Goal: Book appointment/travel/reservation

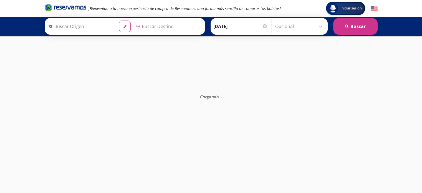
type input "[GEOGRAPHIC_DATA], [GEOGRAPHIC_DATA]"
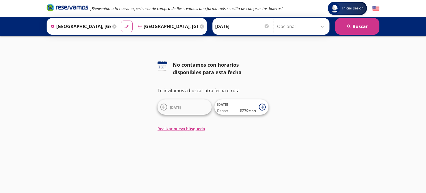
click at [324, 27] on input "Opcional" at bounding box center [302, 26] width 50 height 14
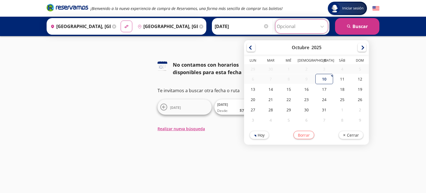
click at [320, 76] on div "10" at bounding box center [324, 79] width 18 height 10
type input "[DATE]"
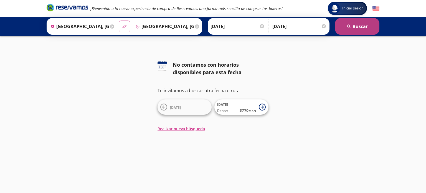
click at [357, 30] on button "search [GEOGRAPHIC_DATA]" at bounding box center [357, 26] width 44 height 17
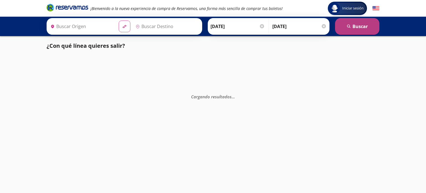
type input "[GEOGRAPHIC_DATA], [GEOGRAPHIC_DATA]"
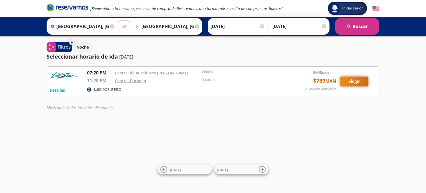
click at [353, 82] on button "Elegir" at bounding box center [354, 82] width 28 height 10
